Goal: Browse casually

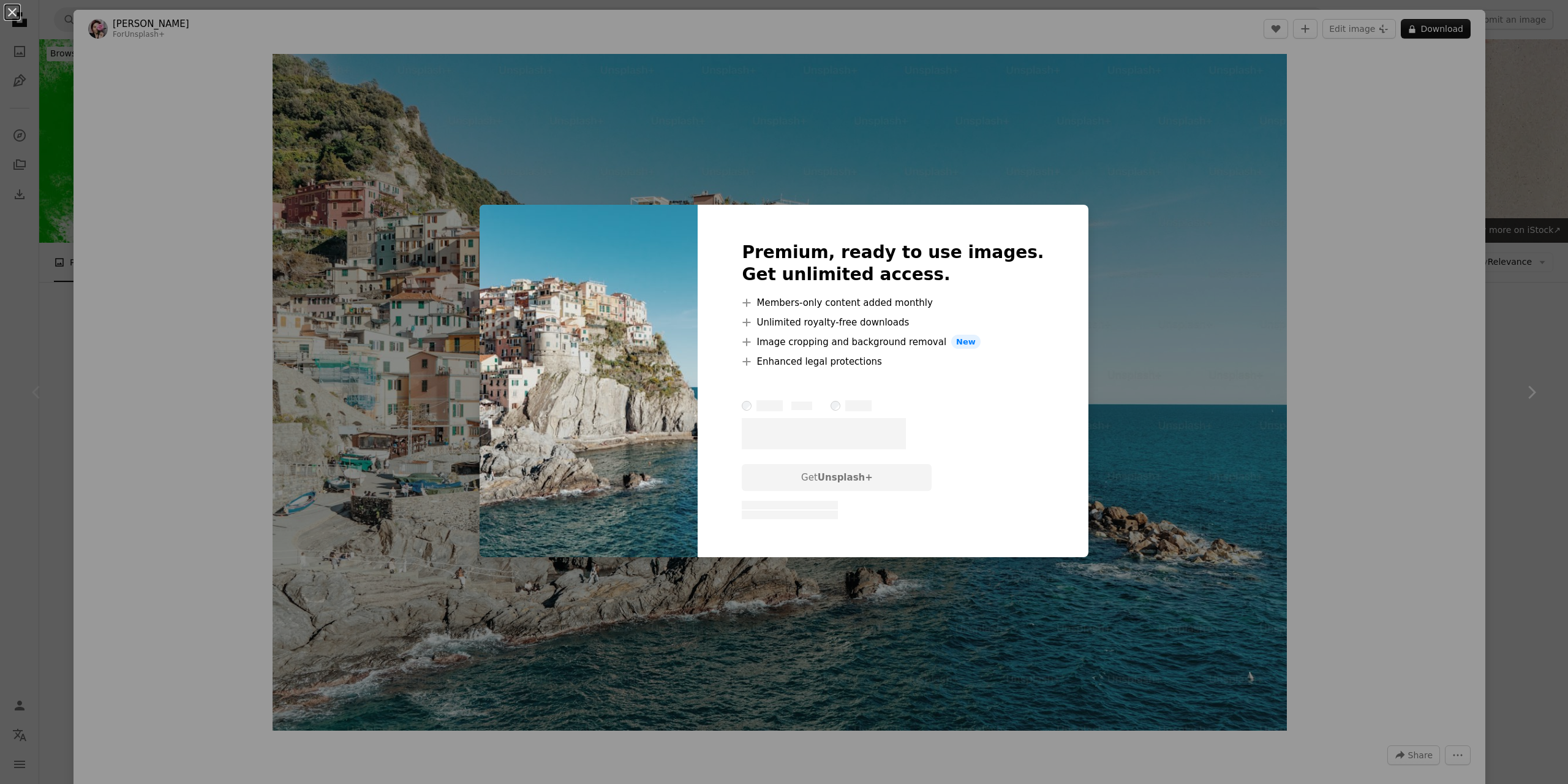
scroll to position [245, 0]
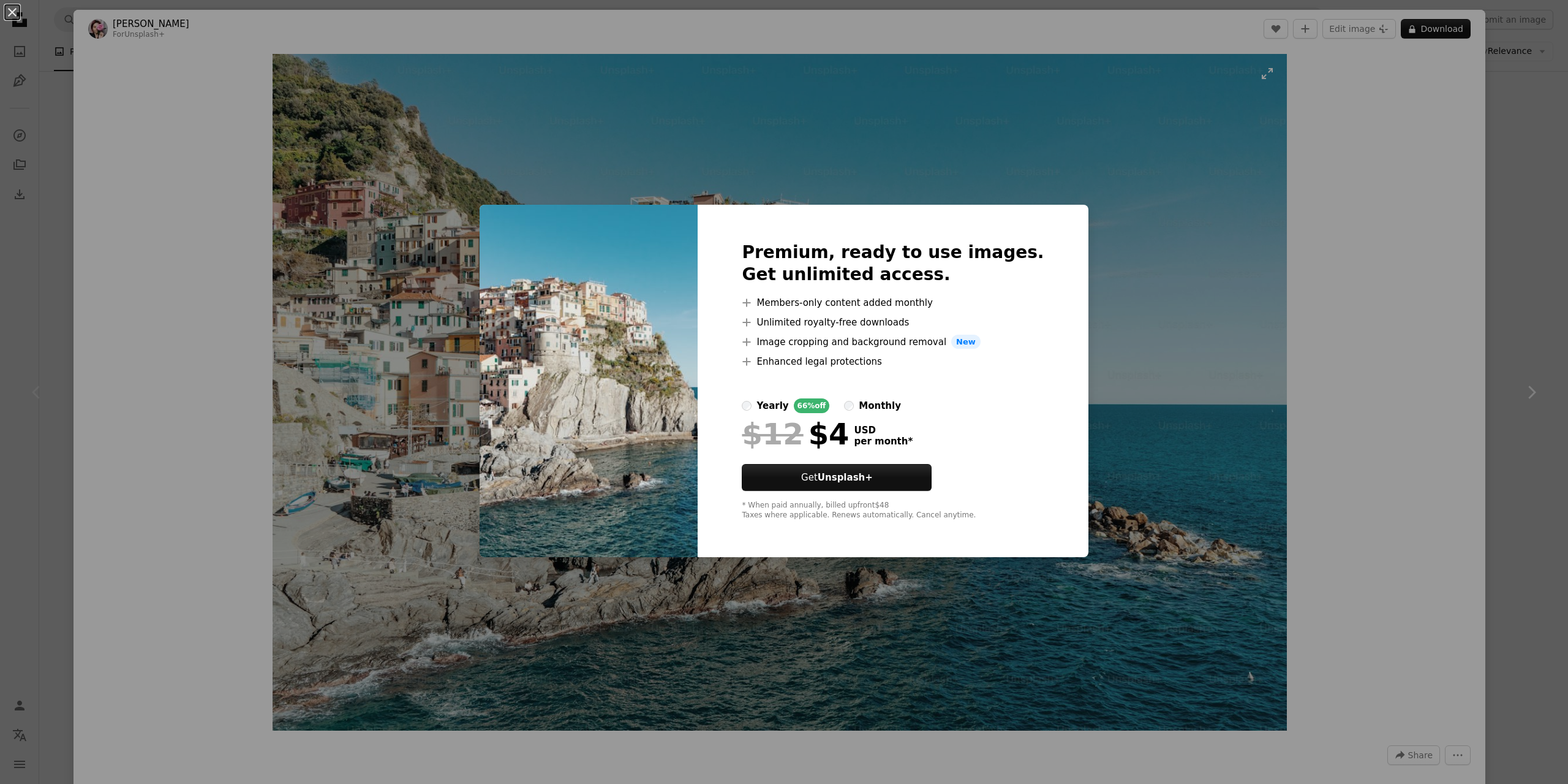
click at [1166, 279] on div "An X shape Premium, ready to use images. Get unlimited access. A plus sign Memb…" at bounding box center [784, 392] width 1568 height 784
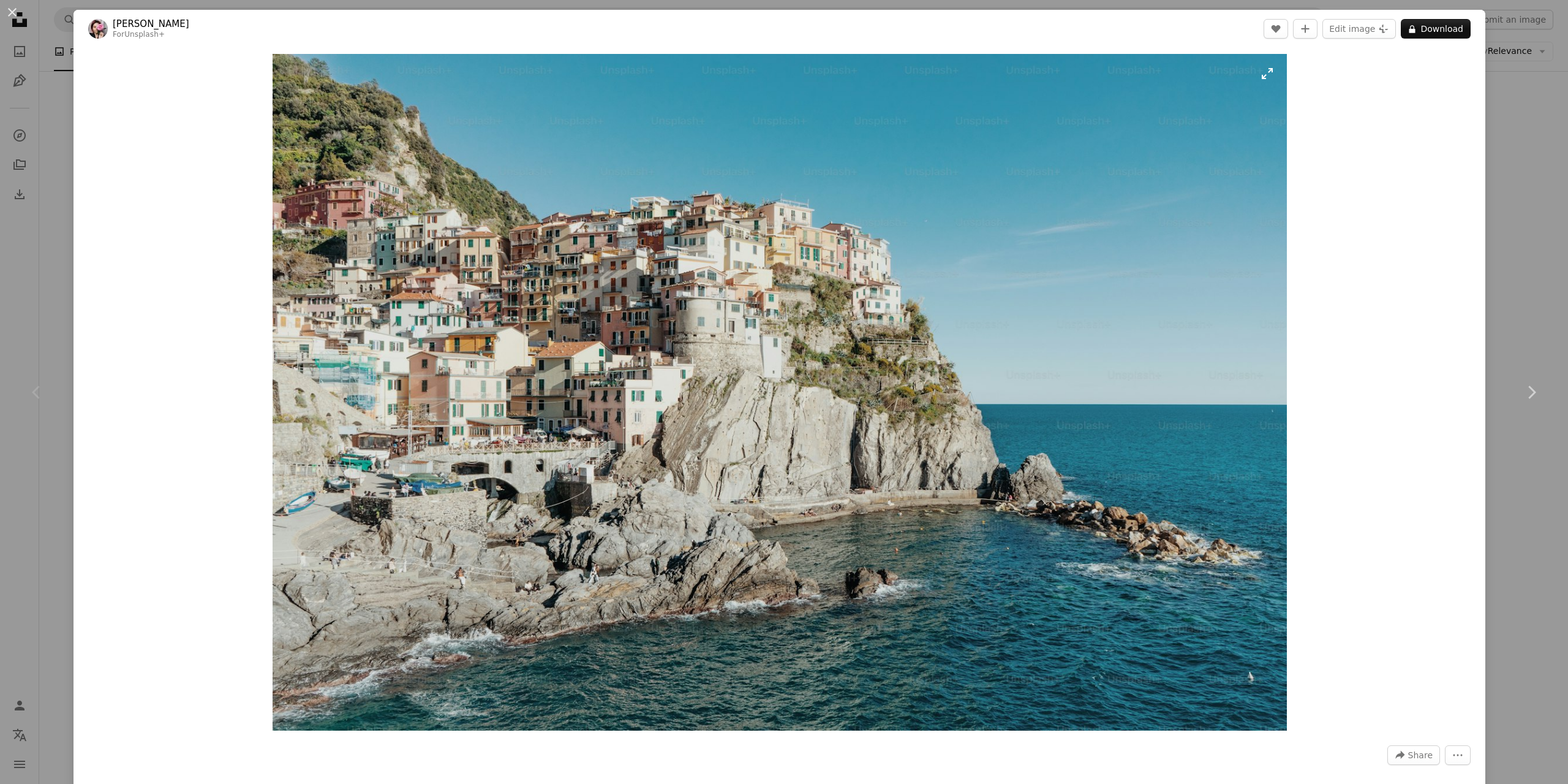
click at [745, 355] on img "Zoom in on this image" at bounding box center [779, 392] width 1015 height 677
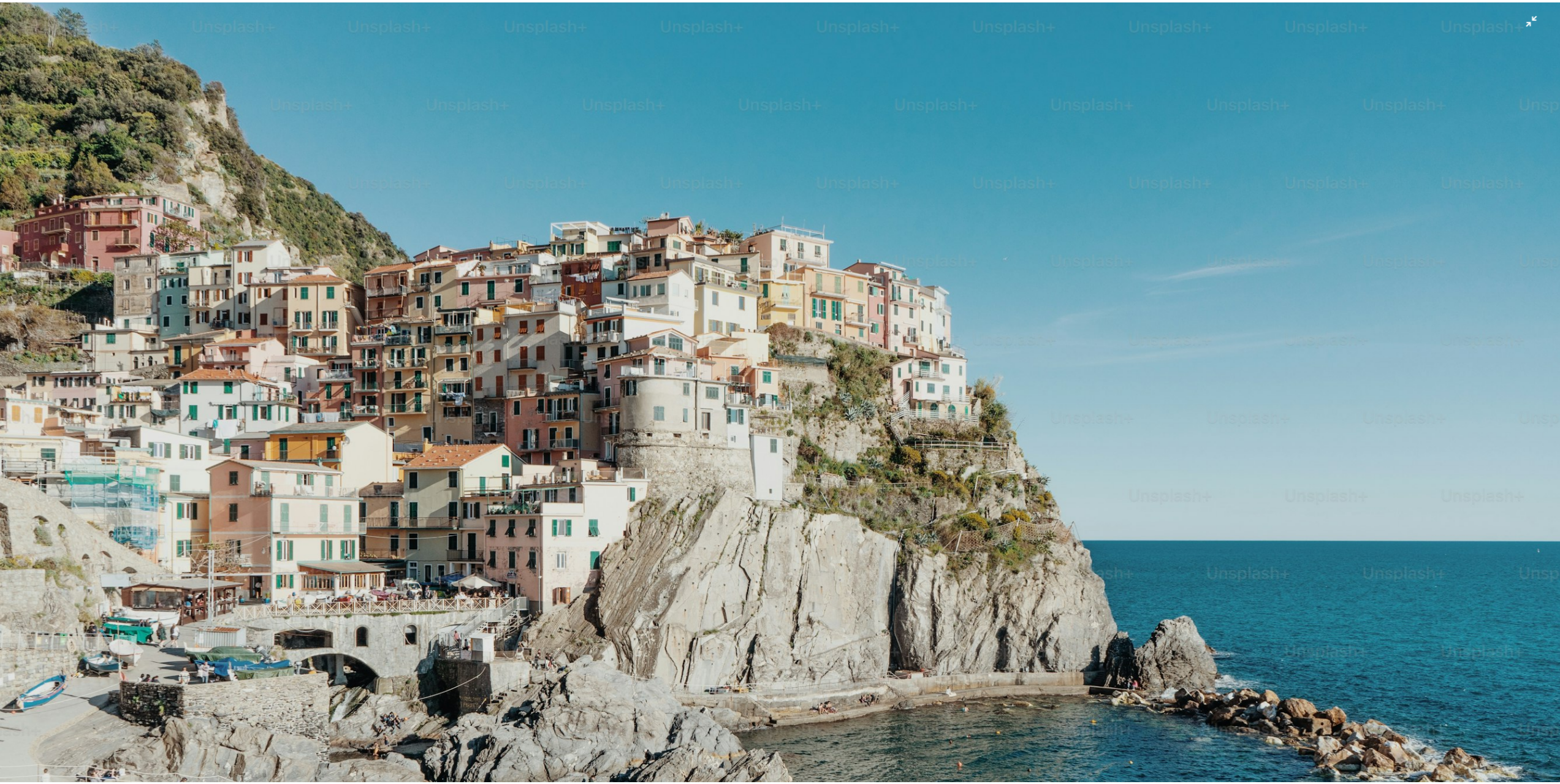
scroll to position [125, 0]
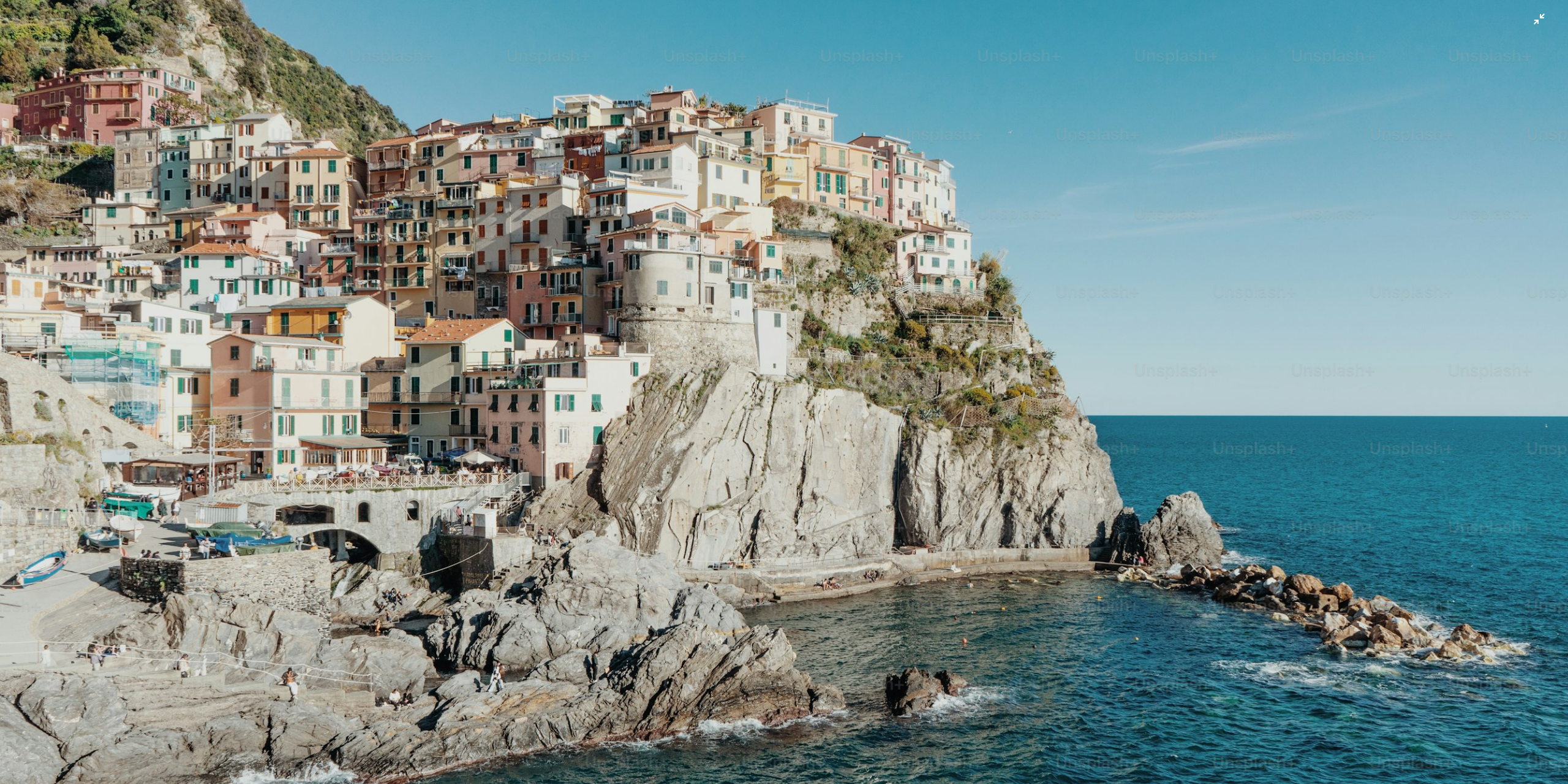
click at [750, 345] on img "Zoom out on this image" at bounding box center [784, 397] width 1570 height 1046
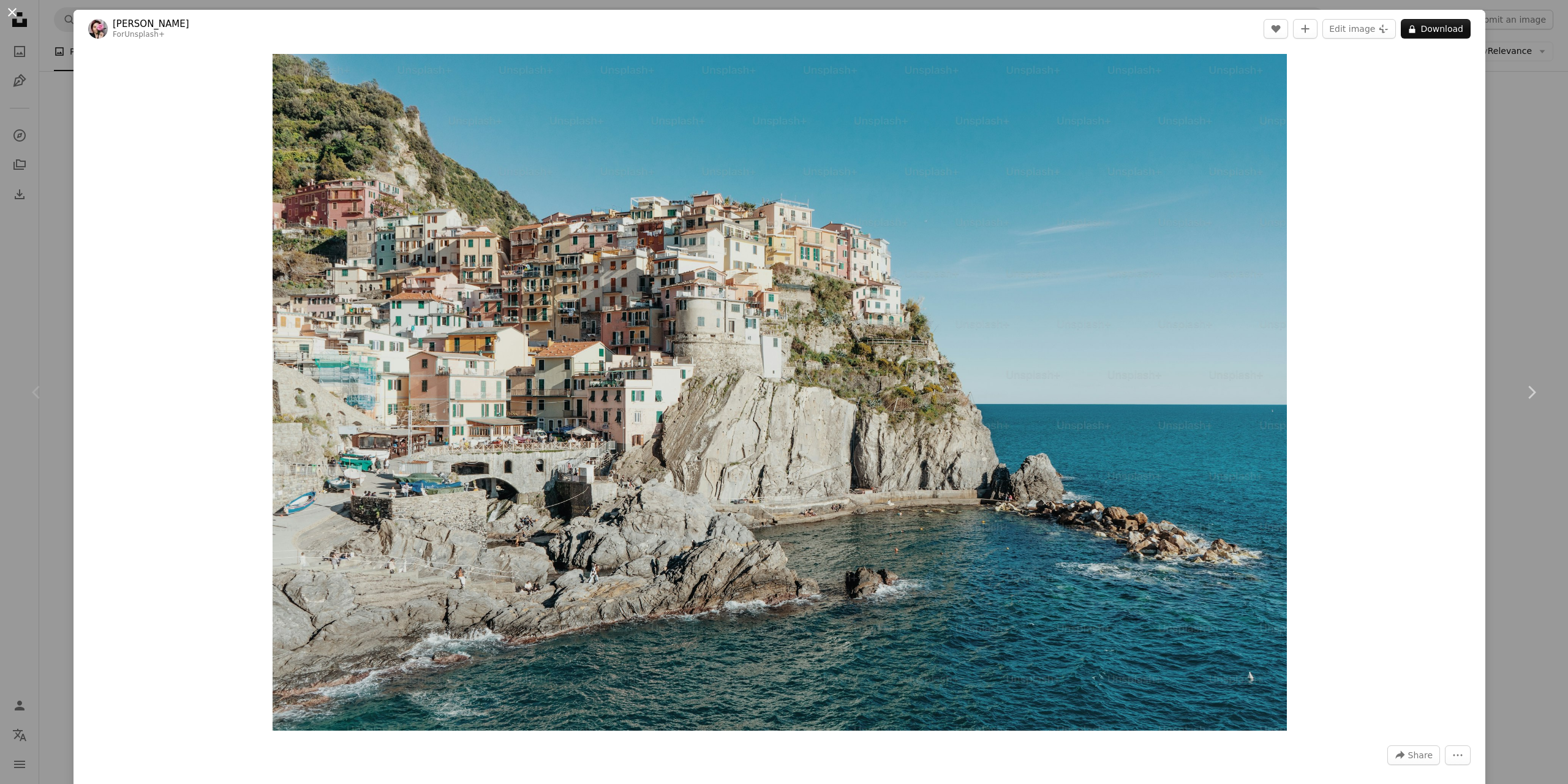
click at [16, 17] on button "An X shape" at bounding box center [12, 12] width 15 height 15
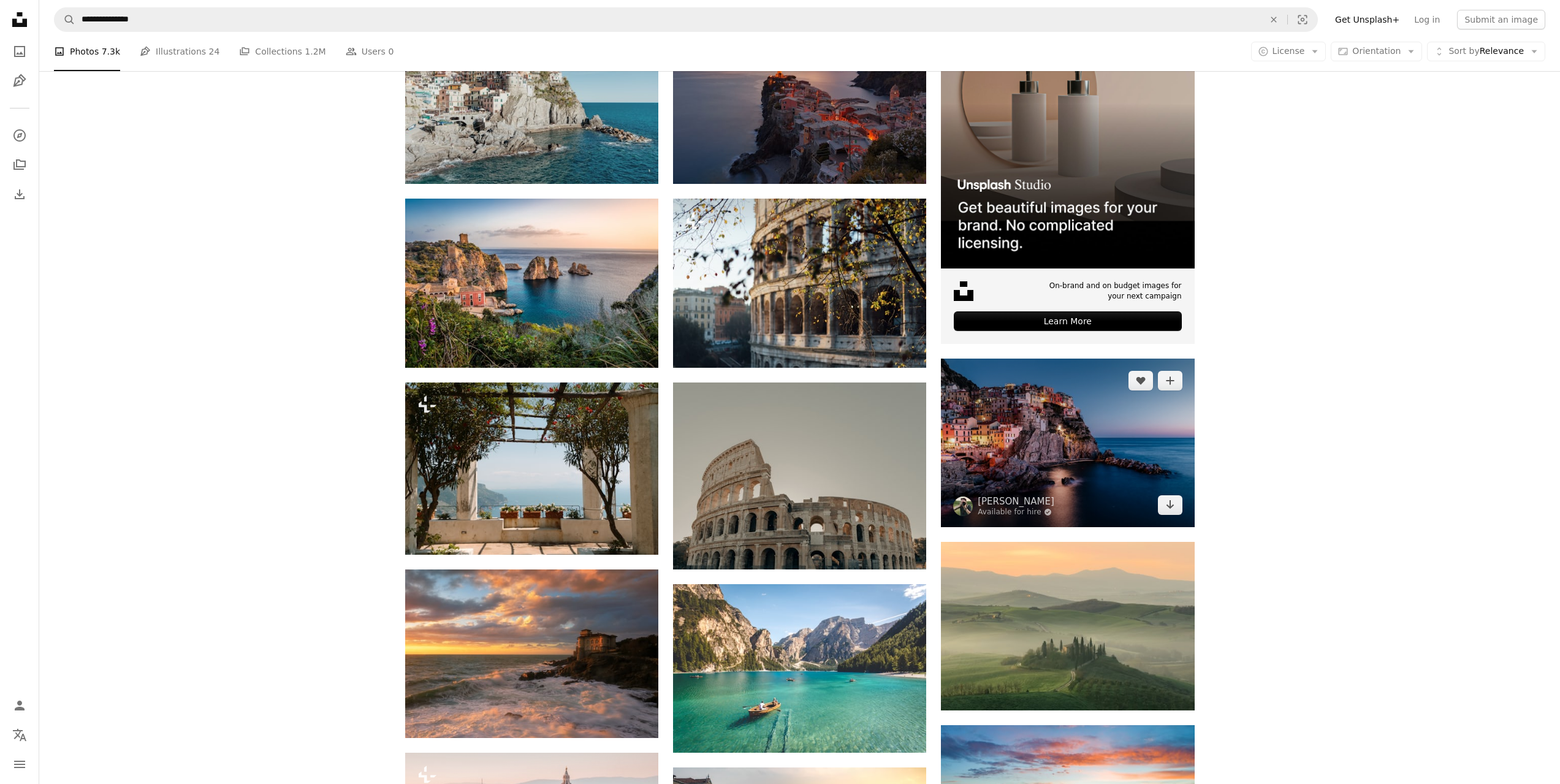
scroll to position [368, 0]
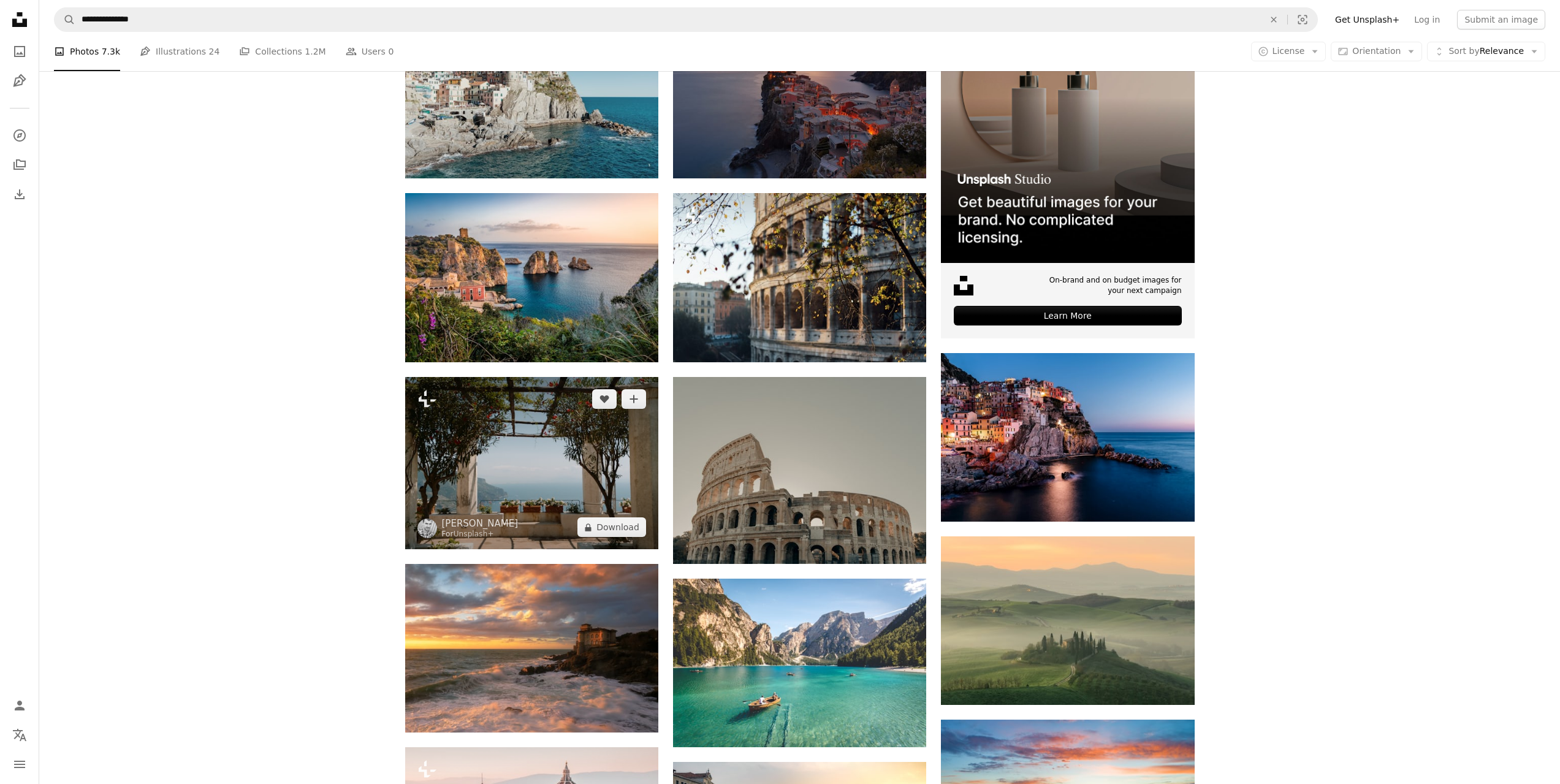
click at [538, 466] on img at bounding box center [532, 463] width 254 height 172
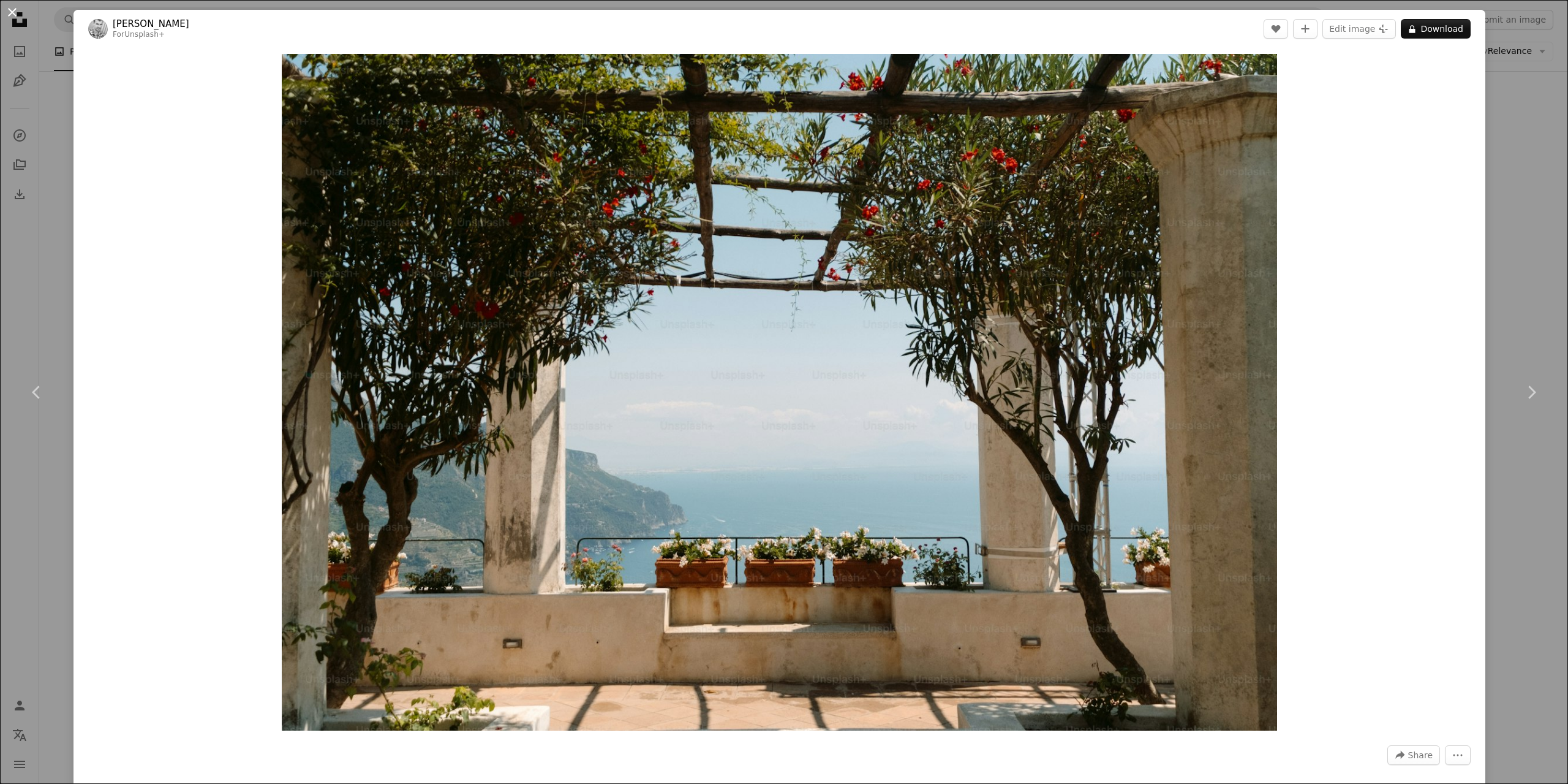
click at [15, 13] on button "An X shape" at bounding box center [12, 12] width 15 height 15
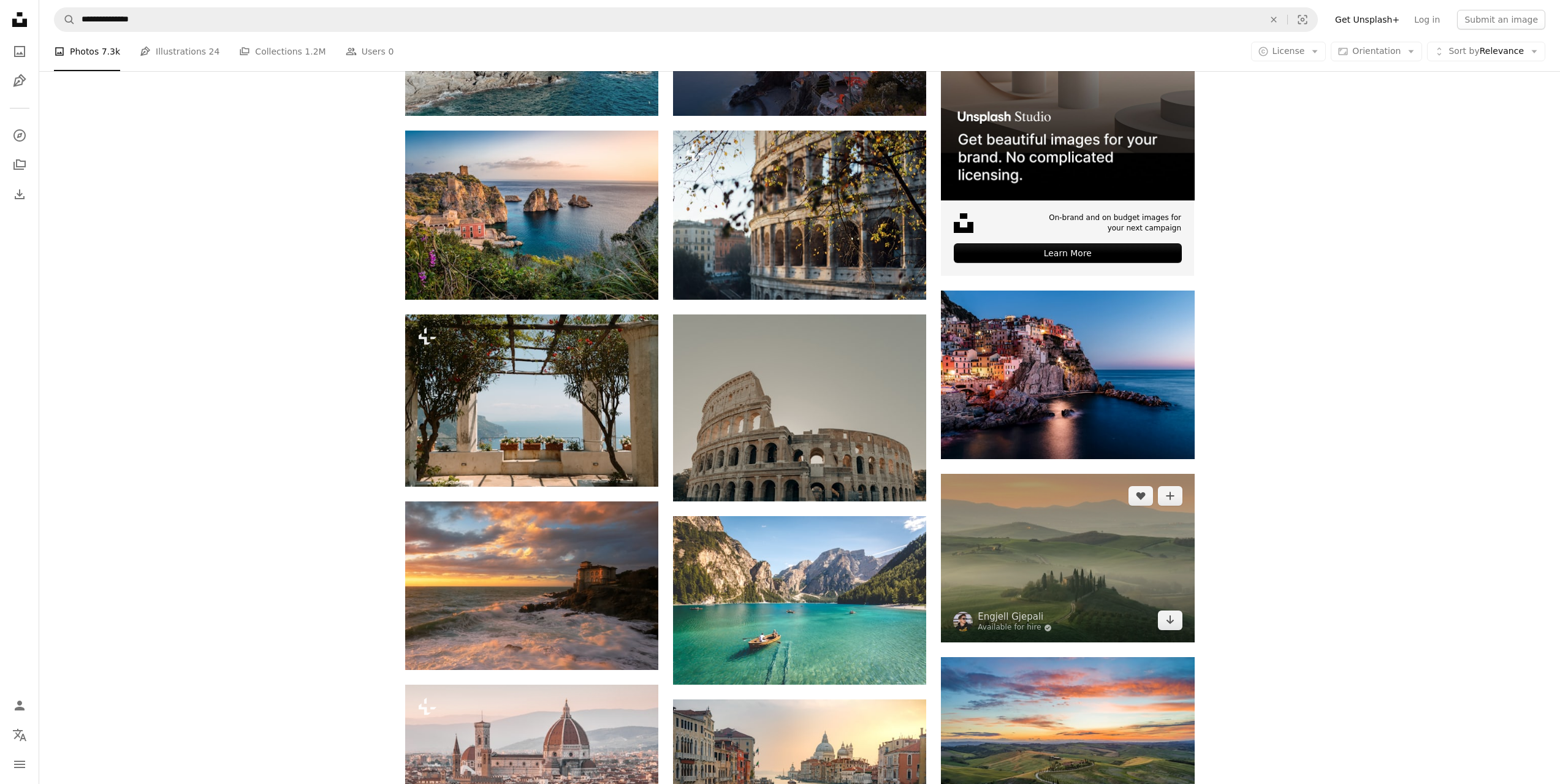
scroll to position [490, 0]
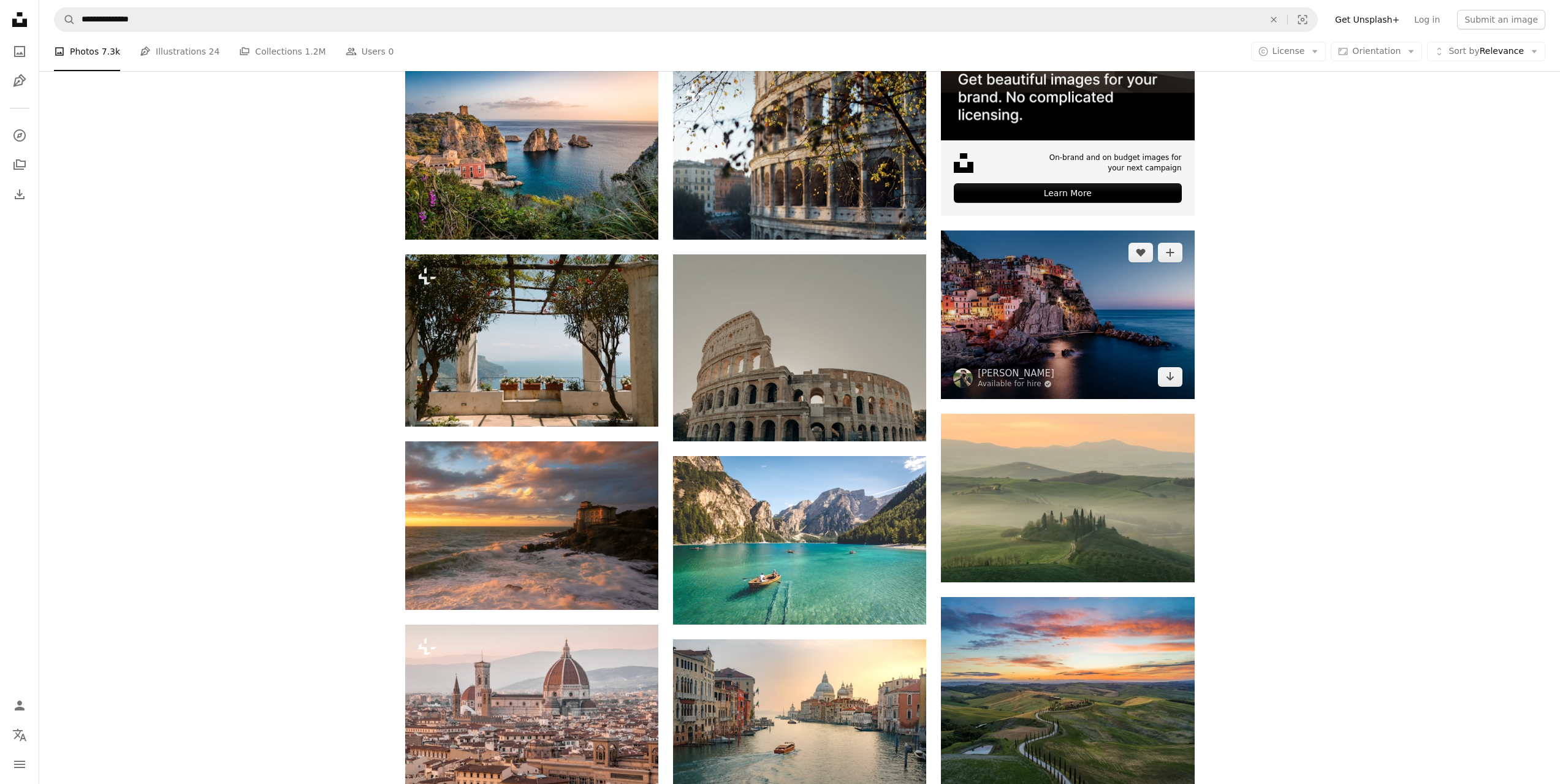
click at [1093, 318] on img at bounding box center [1067, 314] width 254 height 169
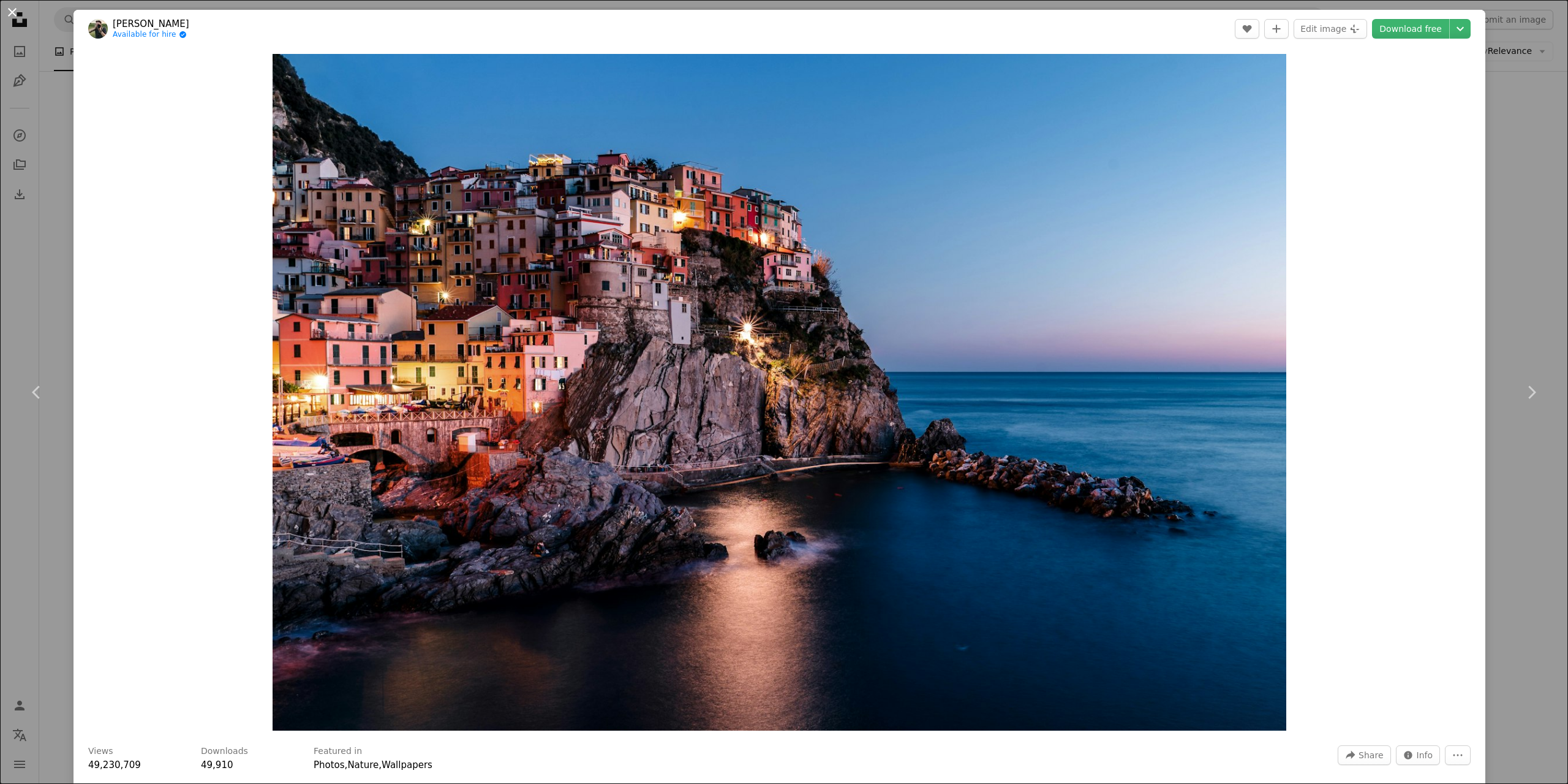
click at [8, 19] on button "An X shape" at bounding box center [12, 12] width 15 height 15
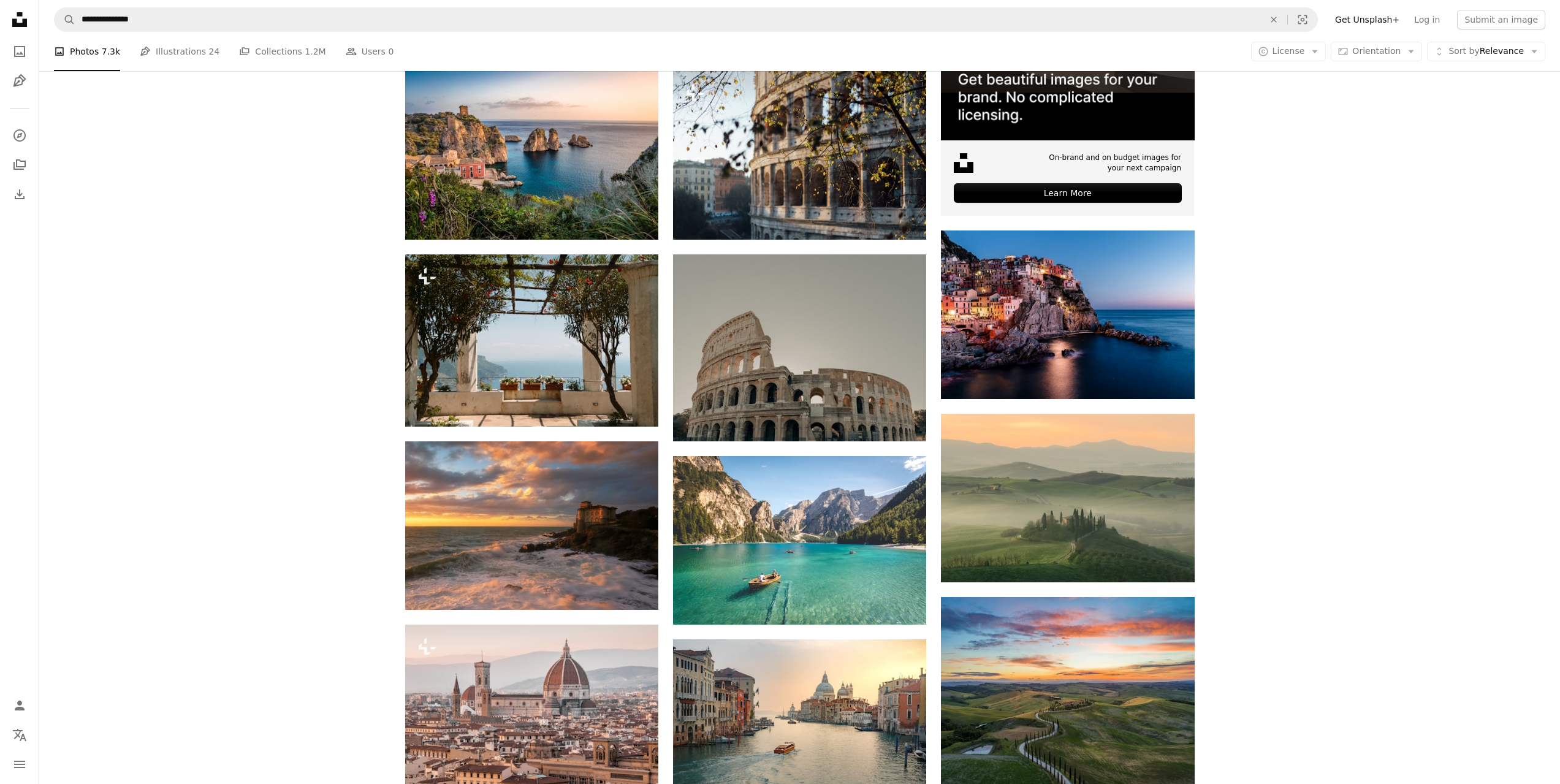
scroll to position [858, 0]
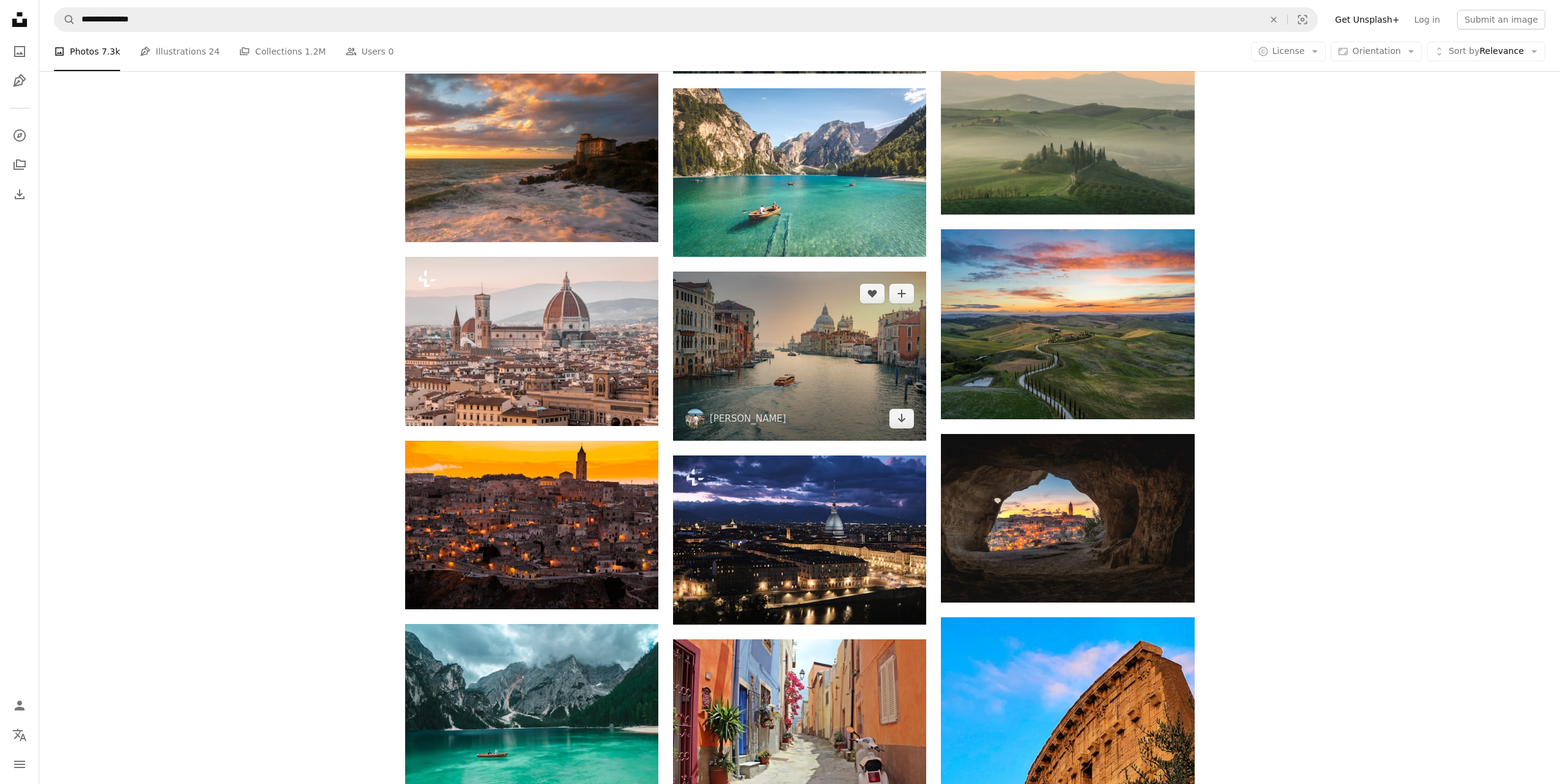
click at [796, 356] on img at bounding box center [799, 355] width 254 height 169
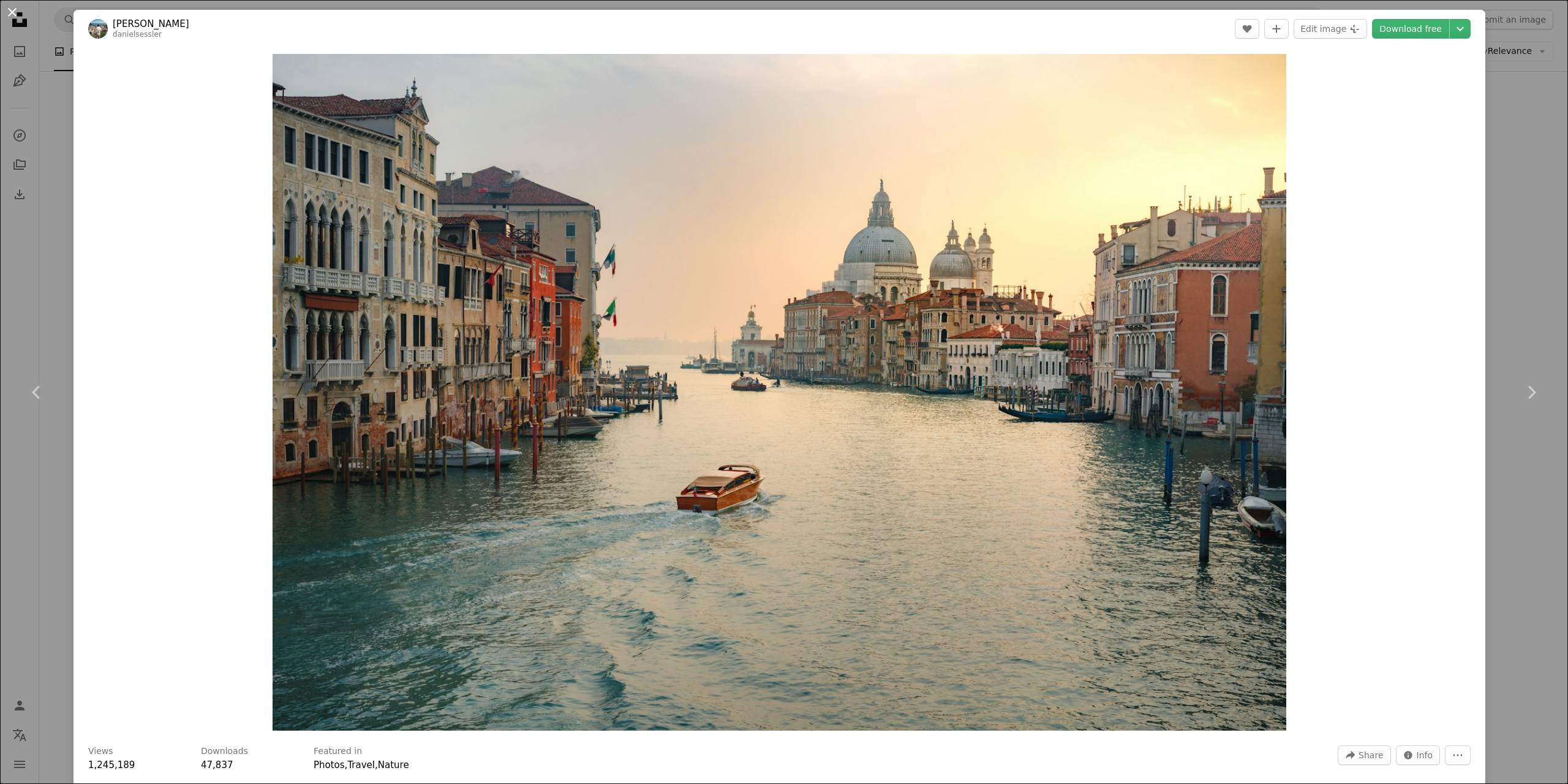
click at [16, 9] on button "An X shape" at bounding box center [12, 12] width 15 height 15
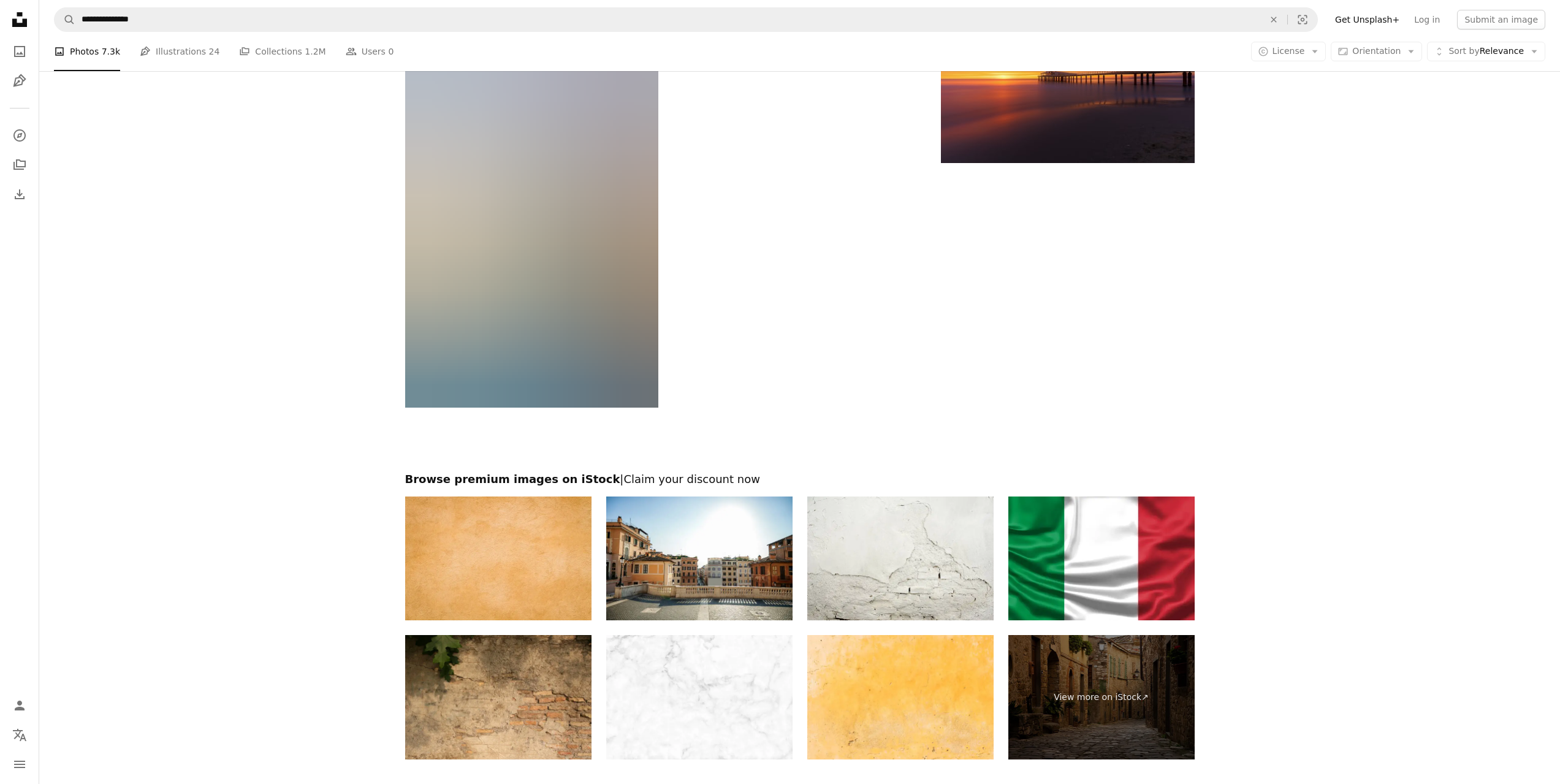
scroll to position [3512, 0]
